Goal: Navigation & Orientation: Find specific page/section

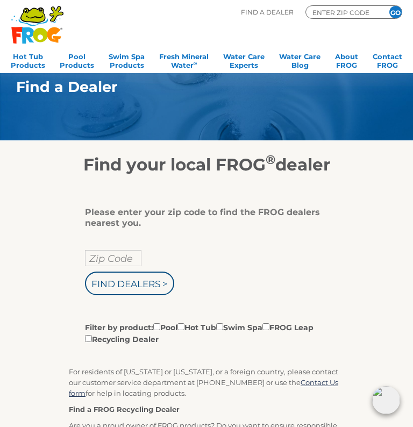
click at [118, 261] on input "Zip Code" at bounding box center [113, 258] width 56 height 16
type input "Zip Code"
click at [119, 264] on input "text" at bounding box center [113, 258] width 56 height 16
type input "77523"
click at [142, 287] on input "Find Dealers >" at bounding box center [129, 284] width 89 height 24
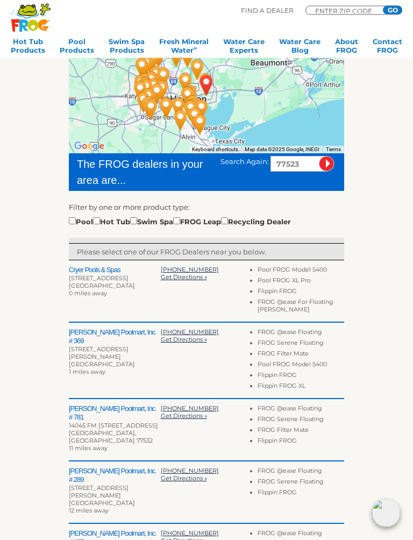
scroll to position [143, 0]
click at [100, 221] on input "checkbox" at bounding box center [96, 220] width 7 height 7
checkbox input "true"
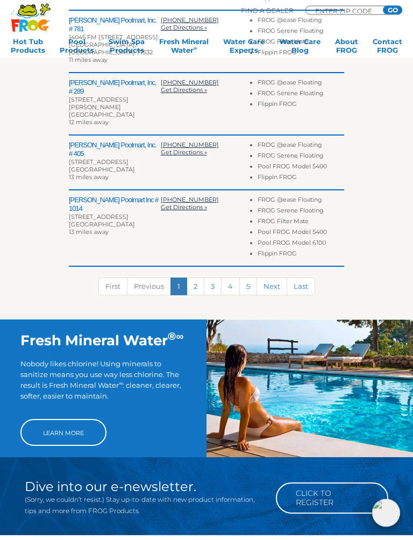
scroll to position [469, 0]
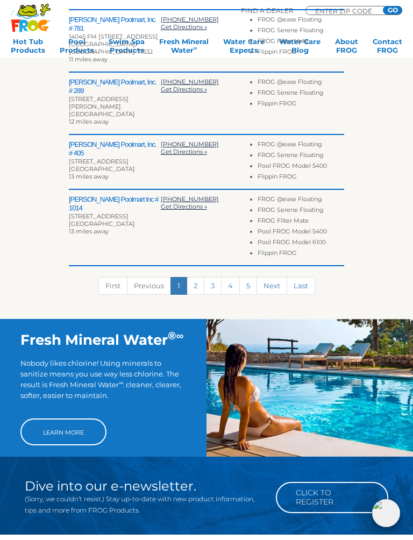
click at [73, 419] on link "Learn More" at bounding box center [63, 432] width 86 height 27
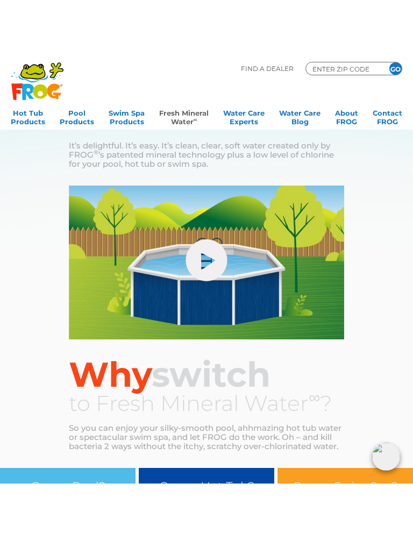
scroll to position [34, 0]
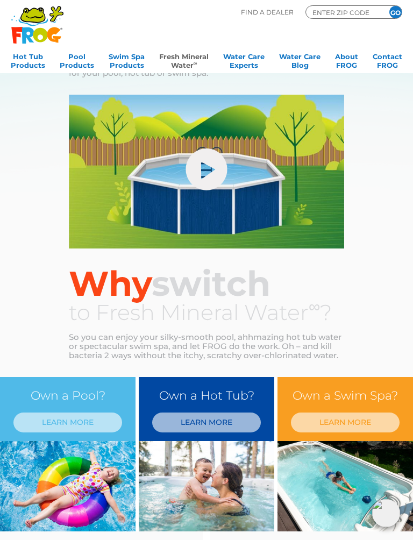
click at [213, 427] on link "LEARN MORE" at bounding box center [206, 423] width 109 height 20
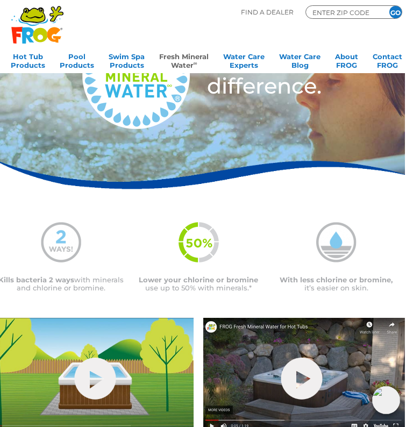
scroll to position [75, 8]
